Goal: Task Accomplishment & Management: Use online tool/utility

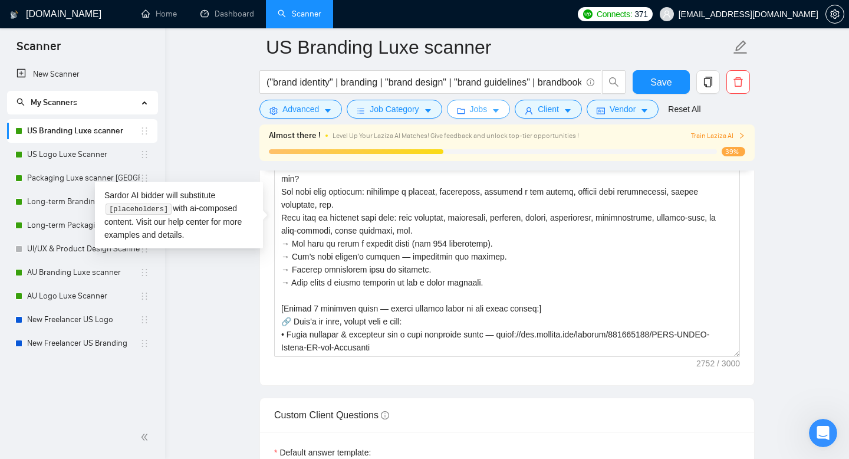
click at [473, 107] on span "Jobs" at bounding box center [479, 109] width 18 height 13
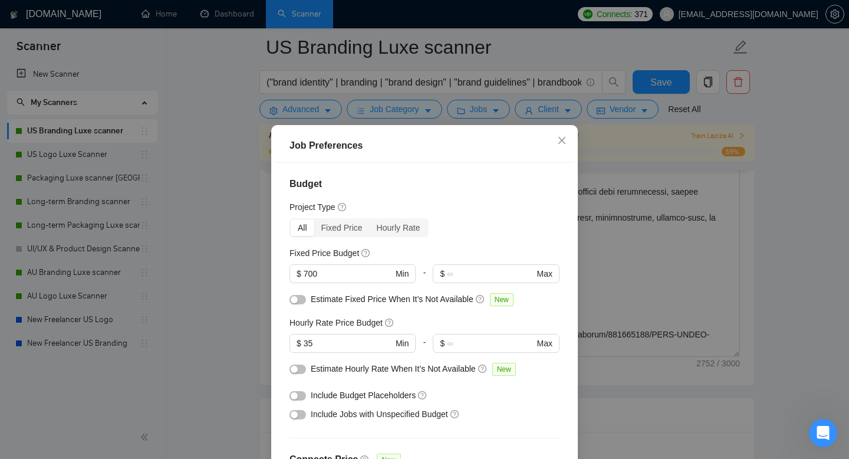
click at [676, 85] on div "Job Preferences Budget Project Type All Fixed Price Hourly Rate Fixed Price Bud…" at bounding box center [424, 229] width 849 height 459
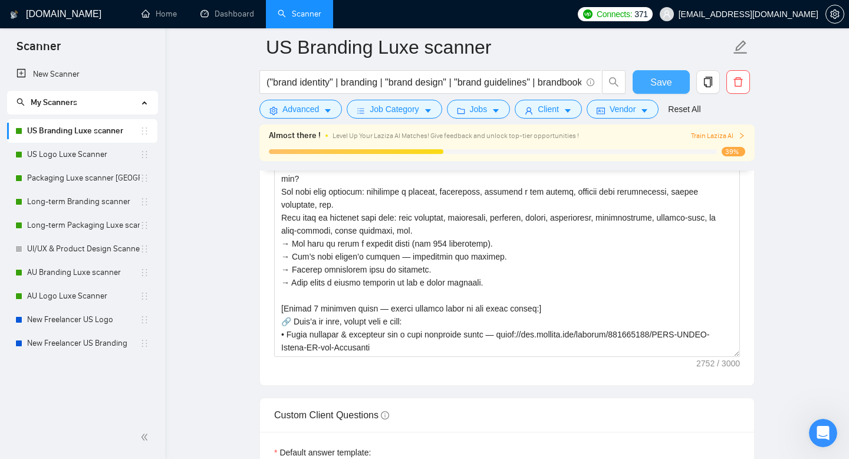
click at [676, 85] on button "Save" at bounding box center [660, 82] width 57 height 24
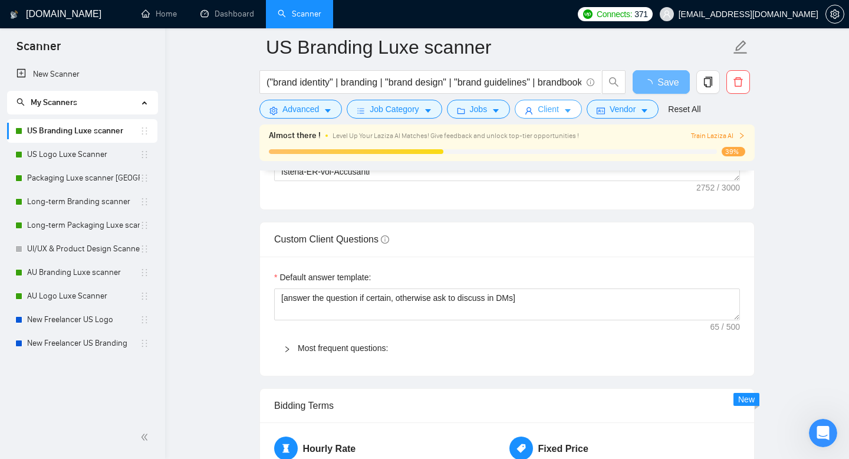
click at [541, 115] on span "Client" at bounding box center [548, 109] width 21 height 13
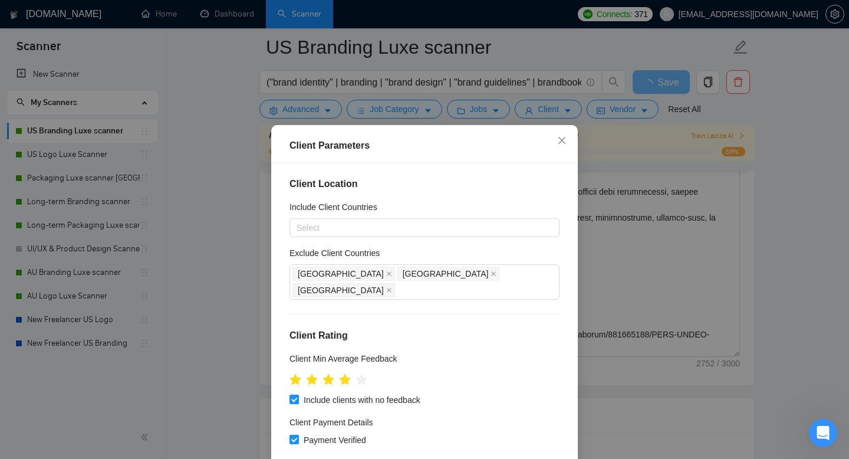
click at [229, 221] on div "Client Parameters Client Location Include Client Countries Select Exclude Clien…" at bounding box center [424, 229] width 849 height 459
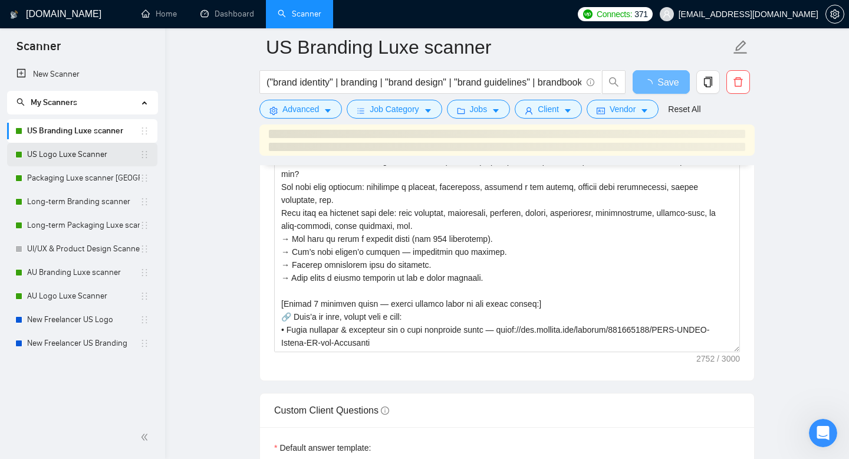
click at [74, 150] on link "US Logo Luxe Scanner" at bounding box center [83, 155] width 113 height 24
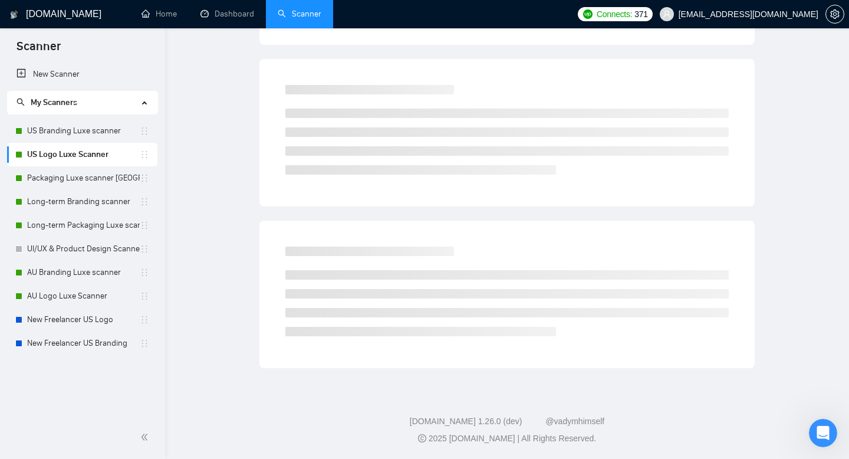
scroll to position [4, 0]
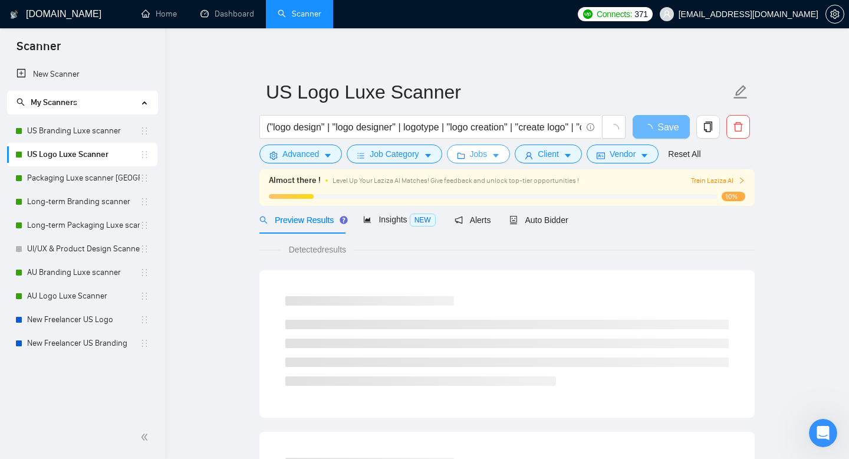
click at [486, 153] on span "Jobs" at bounding box center [479, 153] width 18 height 13
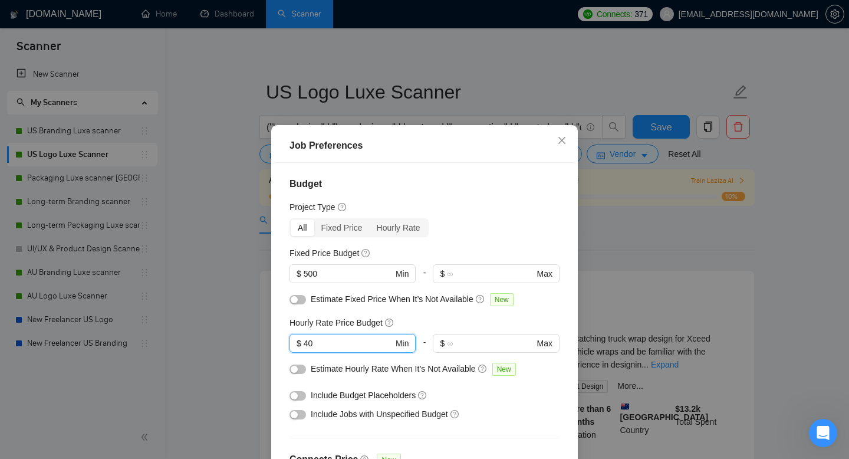
drag, startPoint x: 319, startPoint y: 345, endPoint x: 256, endPoint y: 333, distance: 63.6
click at [256, 333] on div "Job Preferences Budget Project Type All Fixed Price Hourly Rate Fixed Price Bud…" at bounding box center [424, 229] width 849 height 459
type input "35"
click at [465, 205] on div "Project Type" at bounding box center [424, 206] width 270 height 13
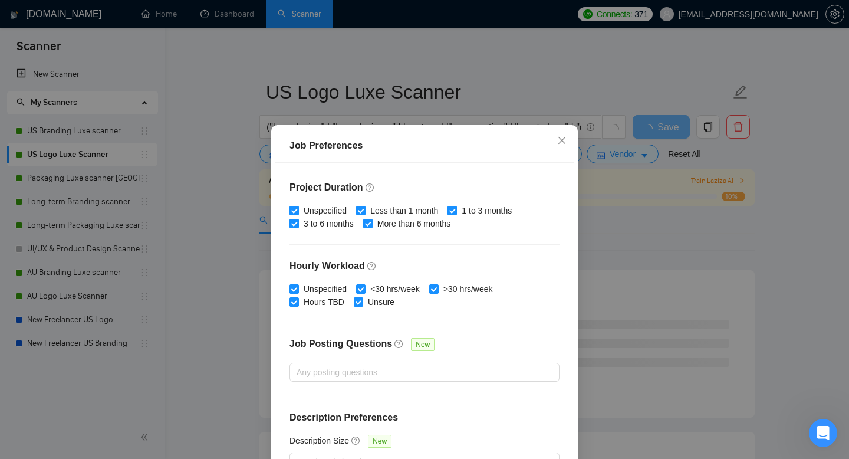
scroll to position [77, 0]
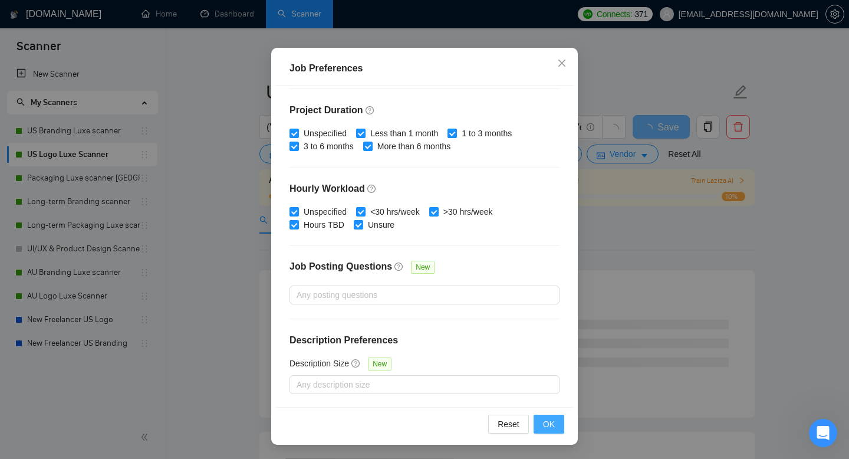
click at [555, 419] on button "OK" at bounding box center [548, 423] width 31 height 19
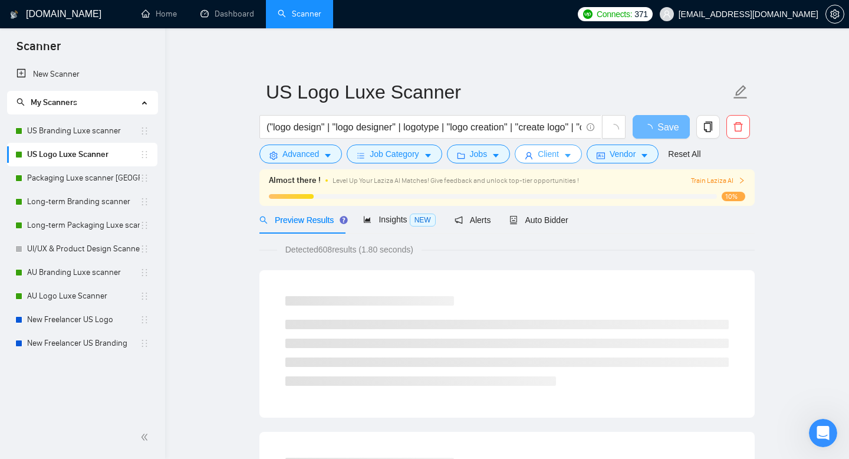
click at [566, 154] on button "Client" at bounding box center [548, 153] width 67 height 19
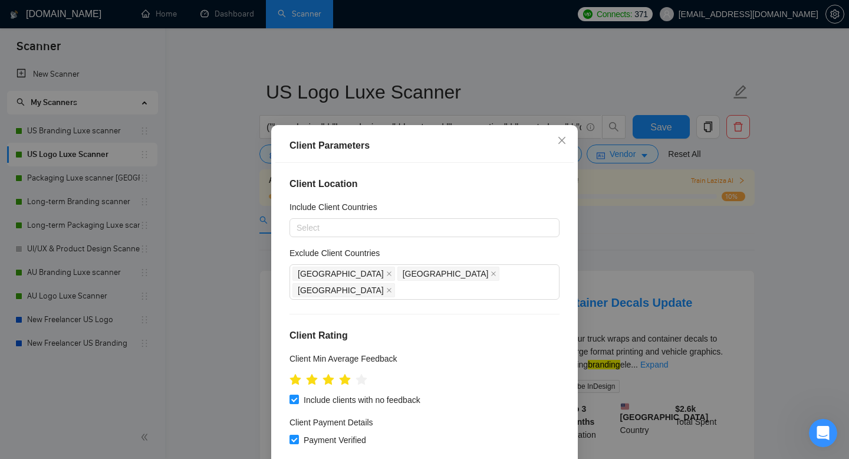
click at [607, 180] on div "Client Parameters Client Location Include Client Countries Select Exclude Clien…" at bounding box center [424, 229] width 849 height 459
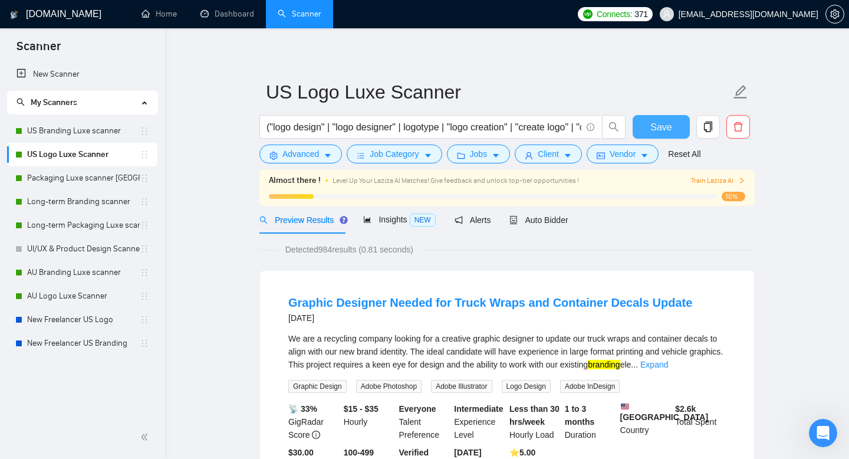
click at [677, 127] on button "Save" at bounding box center [660, 127] width 57 height 24
click at [64, 180] on link "Packaging Luxe scanner [GEOGRAPHIC_DATA]" at bounding box center [83, 178] width 113 height 24
click at [88, 178] on link "Packaging Luxe scanner [GEOGRAPHIC_DATA]" at bounding box center [83, 178] width 113 height 24
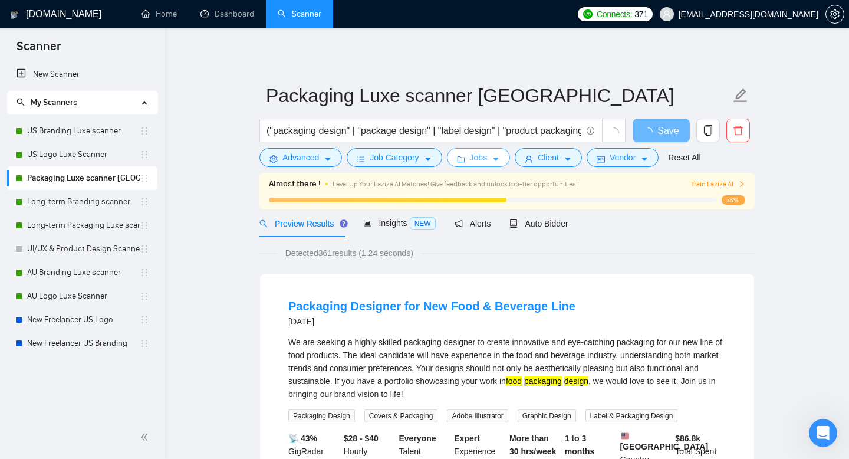
click at [495, 151] on button "Jobs" at bounding box center [479, 157] width 64 height 19
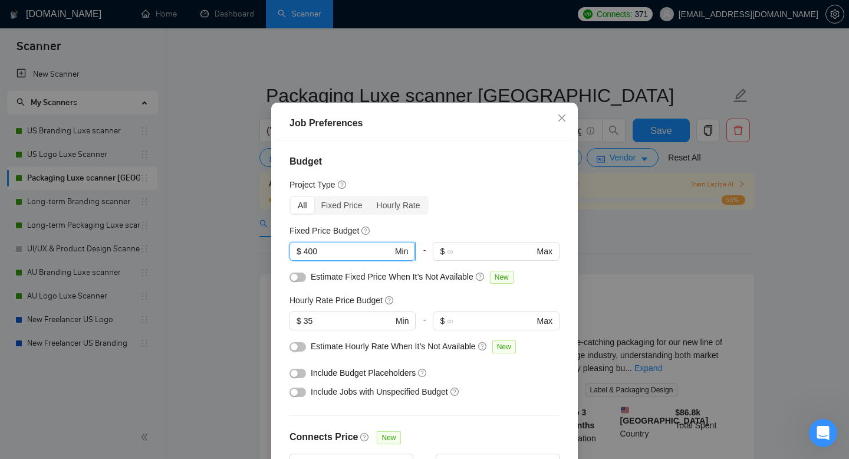
drag, startPoint x: 328, startPoint y: 270, endPoint x: 294, endPoint y: 264, distance: 35.3
click at [294, 261] on span "$ 400 Min" at bounding box center [352, 251] width 126 height 19
type input "300"
click at [502, 214] on div "Budget Project Type All Fixed Price Hourly Rate Fixed Price Budget 300 $ 300 Mi…" at bounding box center [424, 300] width 298 height 321
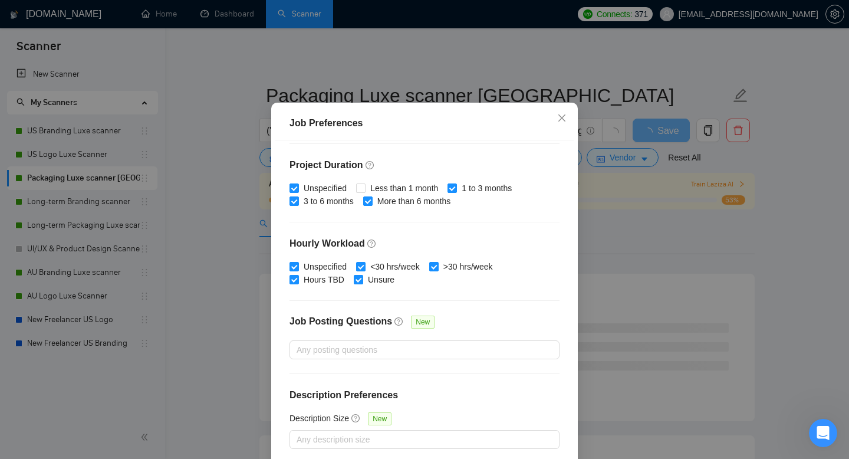
scroll to position [77, 0]
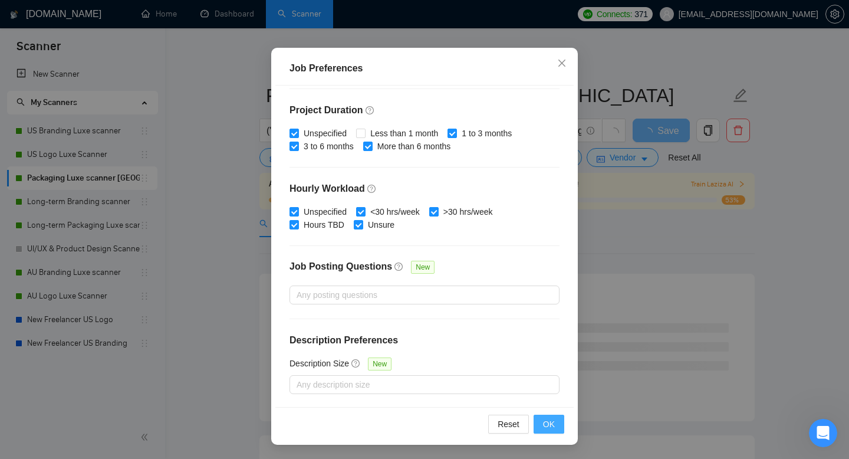
click at [550, 427] on span "OK" at bounding box center [549, 423] width 12 height 13
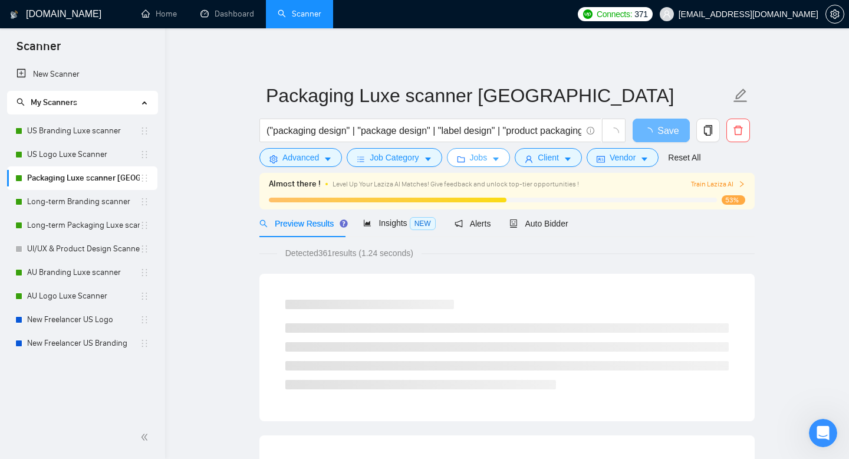
scroll to position [0, 0]
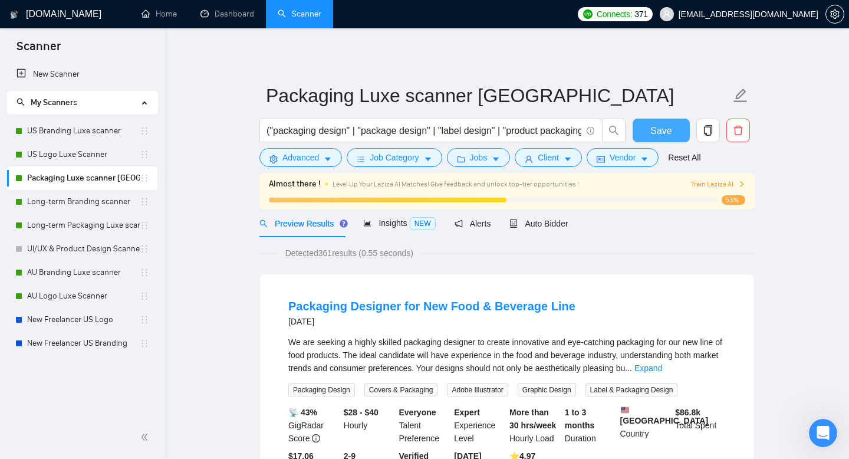
click at [674, 128] on button "Save" at bounding box center [660, 130] width 57 height 24
click at [51, 200] on link "Long-term Branding scanner" at bounding box center [83, 202] width 113 height 24
